Goal: Information Seeking & Learning: Learn about a topic

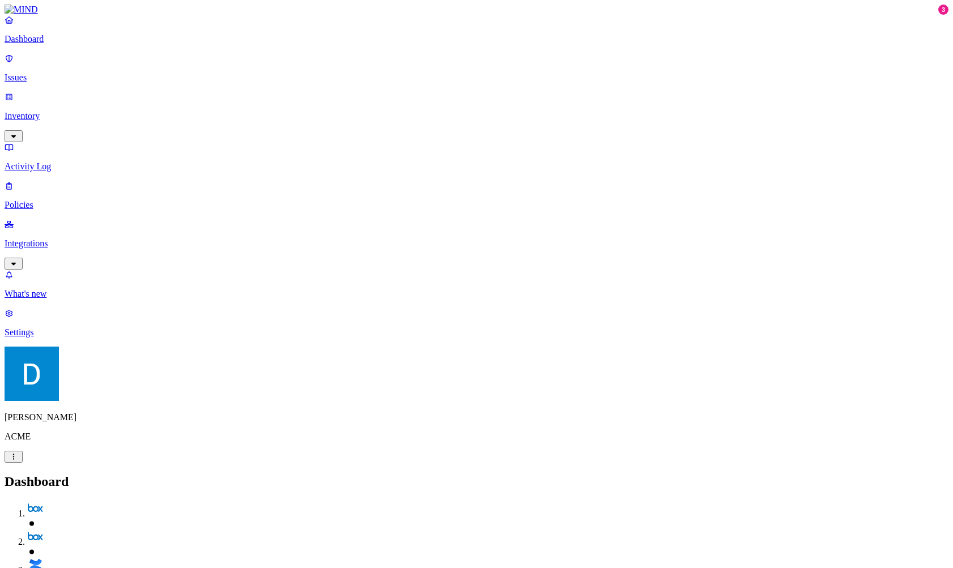
click at [82, 299] on p "What's new" at bounding box center [477, 294] width 944 height 10
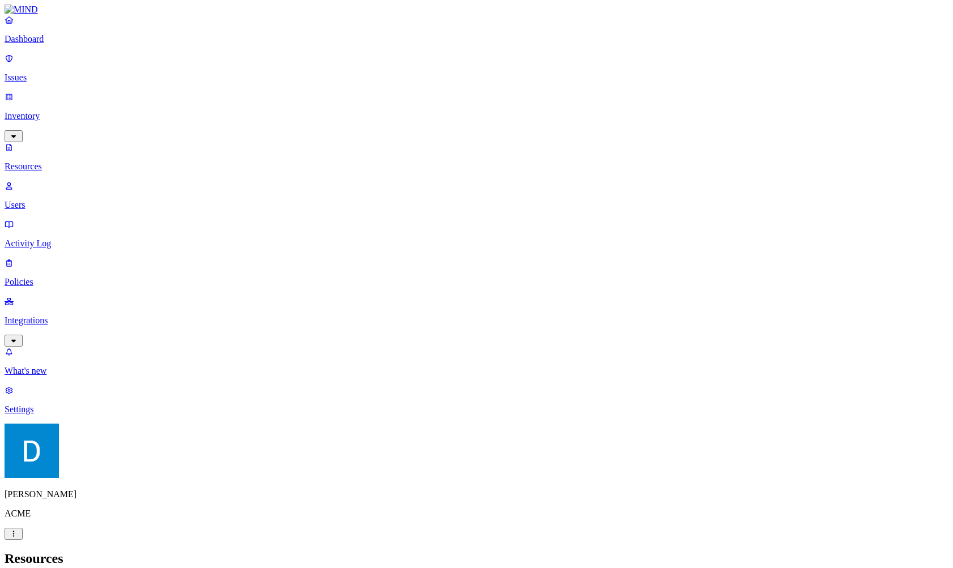
click at [218, 551] on header "Resources" at bounding box center [477, 558] width 944 height 15
click at [55, 200] on p "Users" at bounding box center [477, 205] width 944 height 10
click at [91, 239] on p "Activity Log" at bounding box center [477, 244] width 944 height 10
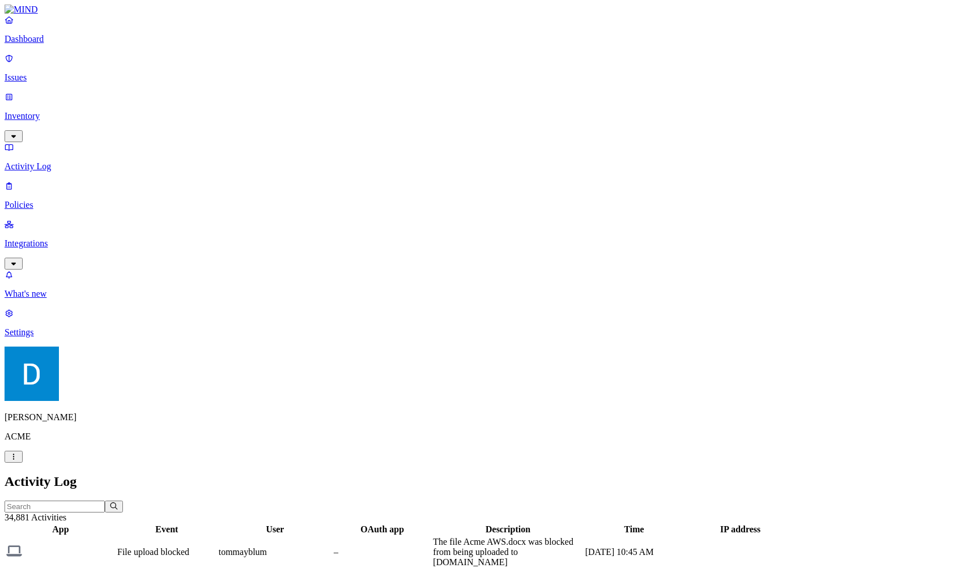
click at [216, 547] on div "File upload blocked" at bounding box center [166, 552] width 99 height 10
click at [31, 200] on p "Policies" at bounding box center [477, 205] width 944 height 10
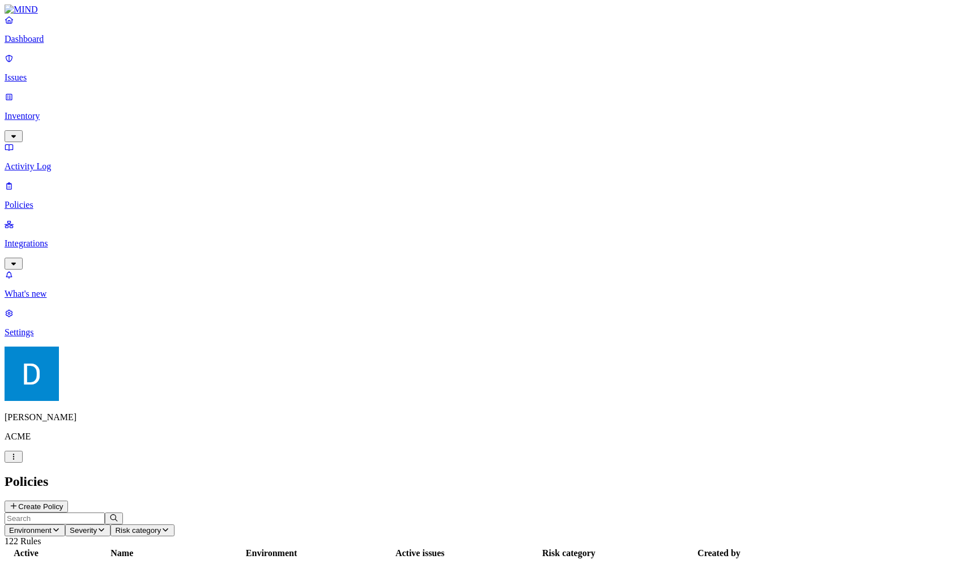
drag, startPoint x: 754, startPoint y: 321, endPoint x: 673, endPoint y: 320, distance: 81.0
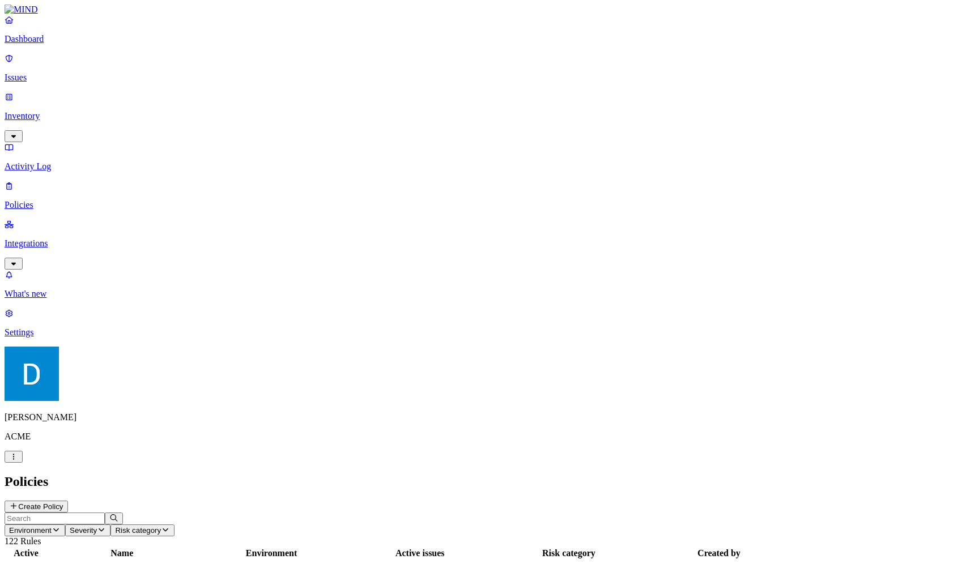
drag, startPoint x: 673, startPoint y: 320, endPoint x: 774, endPoint y: 315, distance: 101.0
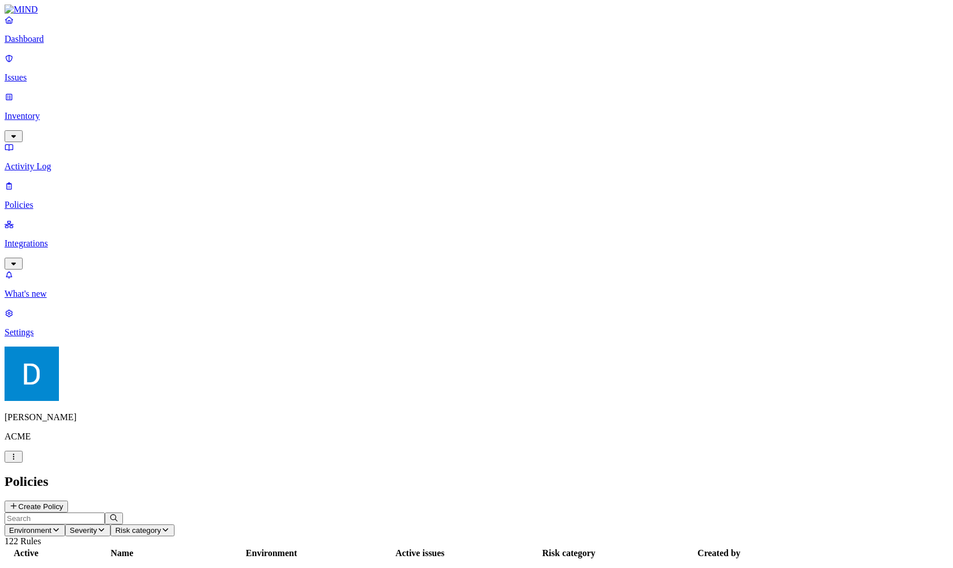
drag, startPoint x: 772, startPoint y: 321, endPoint x: 686, endPoint y: 318, distance: 85.6
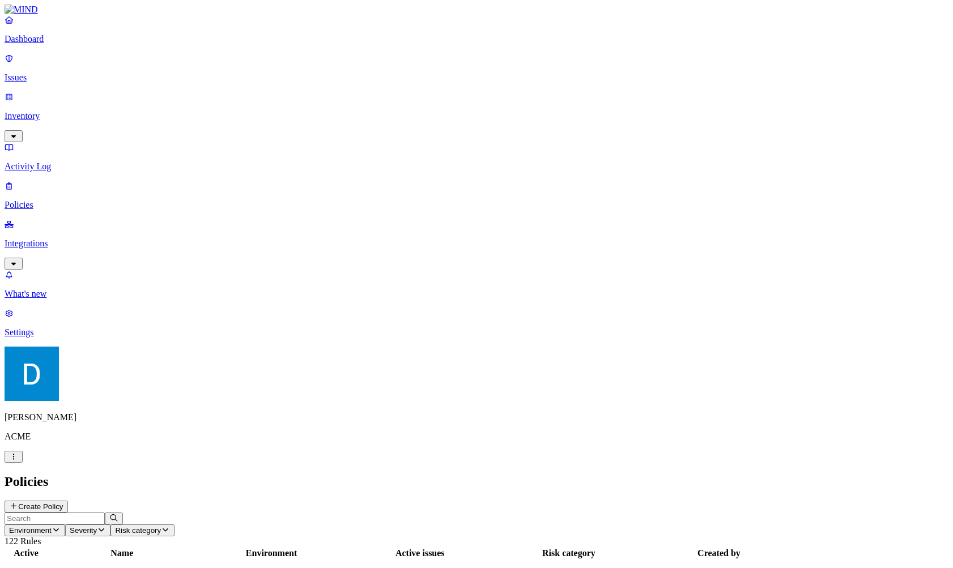
drag, startPoint x: 686, startPoint y: 318, endPoint x: 759, endPoint y: 322, distance: 73.2
click at [508, 474] on h2 "Policies" at bounding box center [477, 481] width 944 height 15
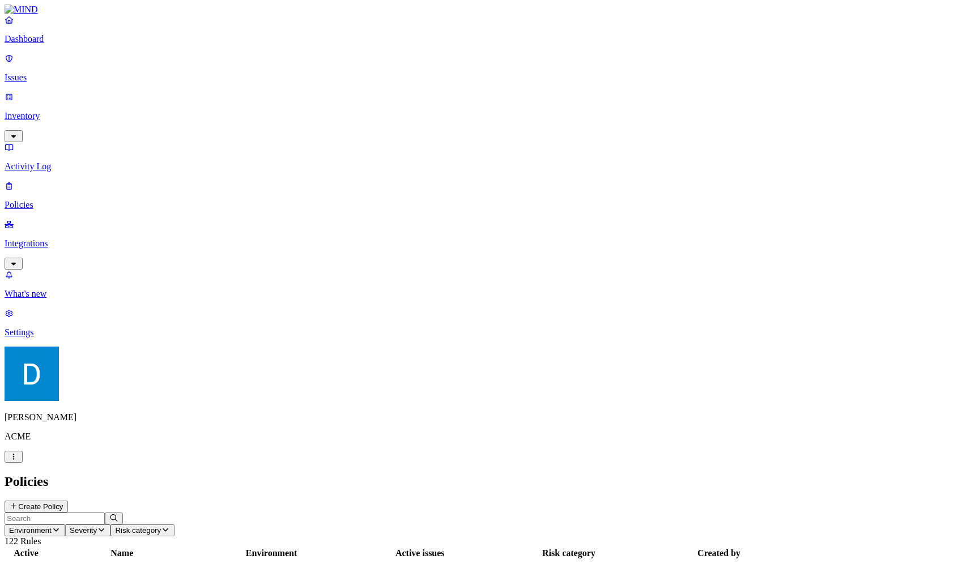
click at [493, 548] on th "Active issues" at bounding box center [420, 553] width 147 height 11
click at [79, 219] on link "Integrations" at bounding box center [477, 243] width 944 height 49
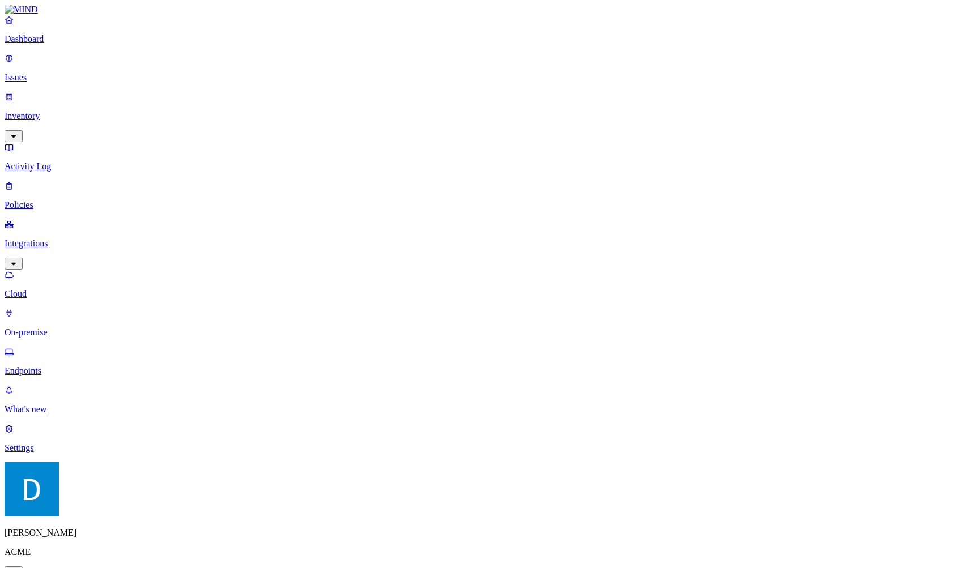
click at [73, 366] on p "Endpoints" at bounding box center [477, 371] width 944 height 10
click at [74, 270] on link "Cloud" at bounding box center [477, 284] width 944 height 29
